Goal: Ask a question

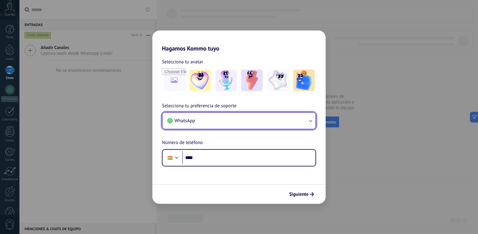
click at [305, 122] on button "WhatsApp" at bounding box center [239, 121] width 153 height 16
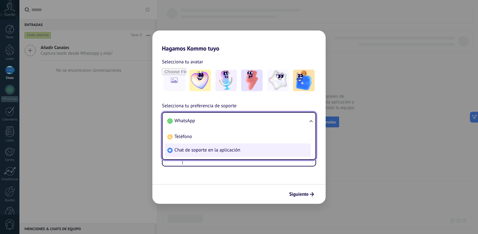
click at [210, 145] on li "Chat de soporte en la aplicación" at bounding box center [238, 150] width 146 height 13
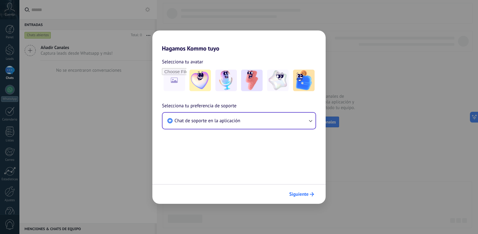
click at [307, 191] on button "Siguiente" at bounding box center [302, 194] width 30 height 10
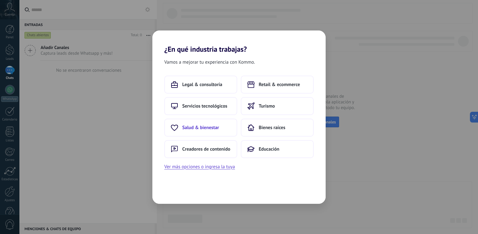
click at [196, 127] on span "Salud & bienestar" at bounding box center [200, 128] width 37 height 6
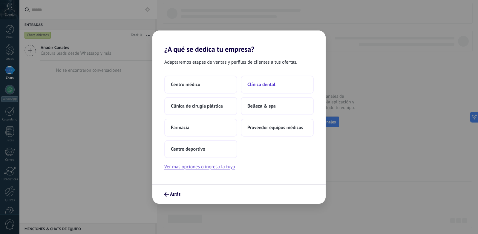
click at [265, 86] on span "Clínica dental" at bounding box center [262, 85] width 28 height 6
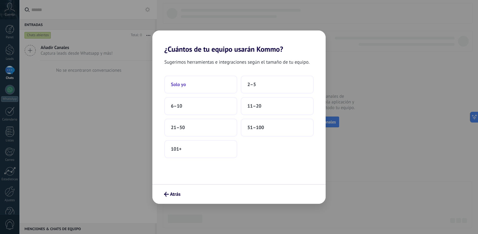
click at [169, 84] on button "Solo yo" at bounding box center [200, 85] width 73 height 18
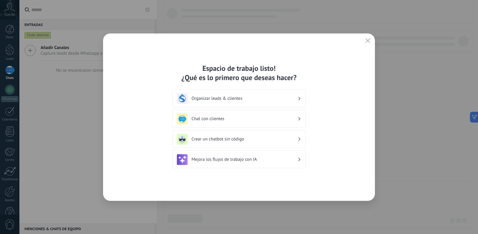
click at [368, 39] on icon "button" at bounding box center [368, 40] width 5 height 5
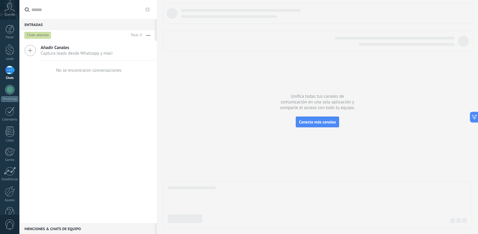
scroll to position [15, 0]
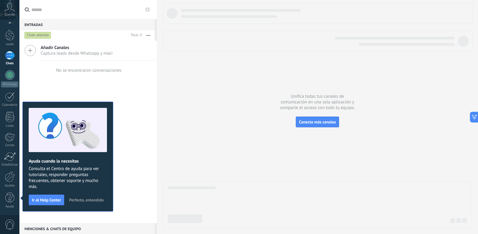
click at [263, 128] on div at bounding box center [318, 115] width 310 height 225
click at [396, 232] on div "Unifica todas tus canales de comunicación en una sola aplicación y comparte el …" at bounding box center [317, 117] width 321 height 234
